Goal: Information Seeking & Learning: Learn about a topic

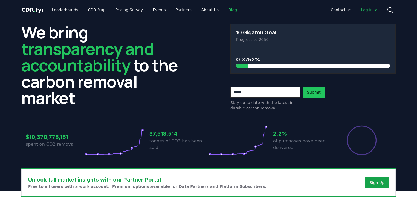
click at [224, 8] on link "Blog" at bounding box center [232, 10] width 17 height 10
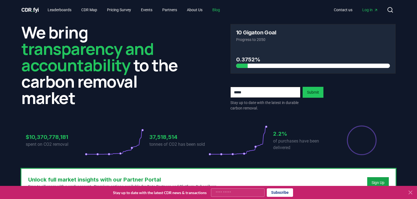
click at [224, 10] on link "Blog" at bounding box center [216, 10] width 16 height 10
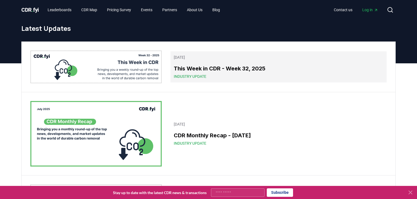
click at [194, 71] on h3 "This Week in CDR - Week 32, 2025" at bounding box center [278, 69] width 209 height 8
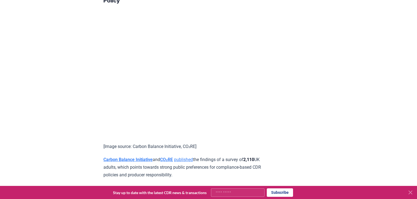
scroll to position [1028, 0]
